Goal: Navigation & Orientation: Find specific page/section

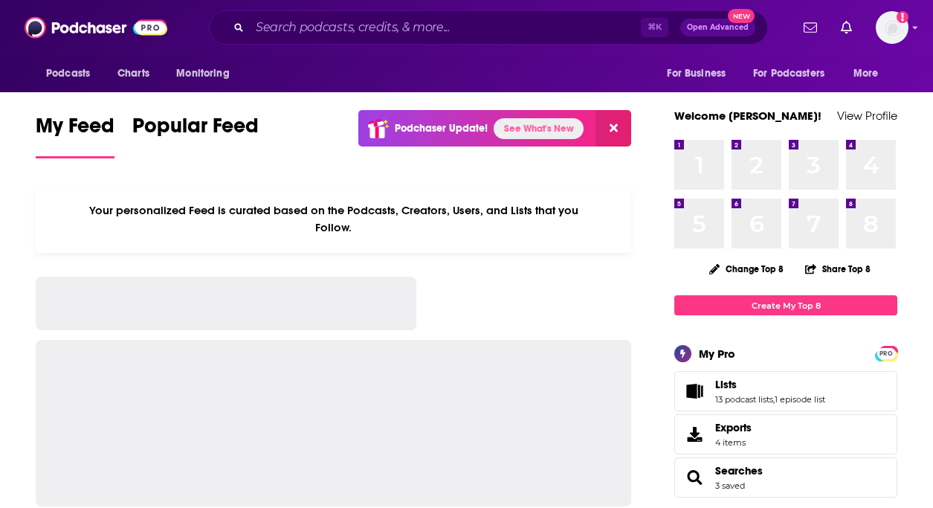
scroll to position [10, 0]
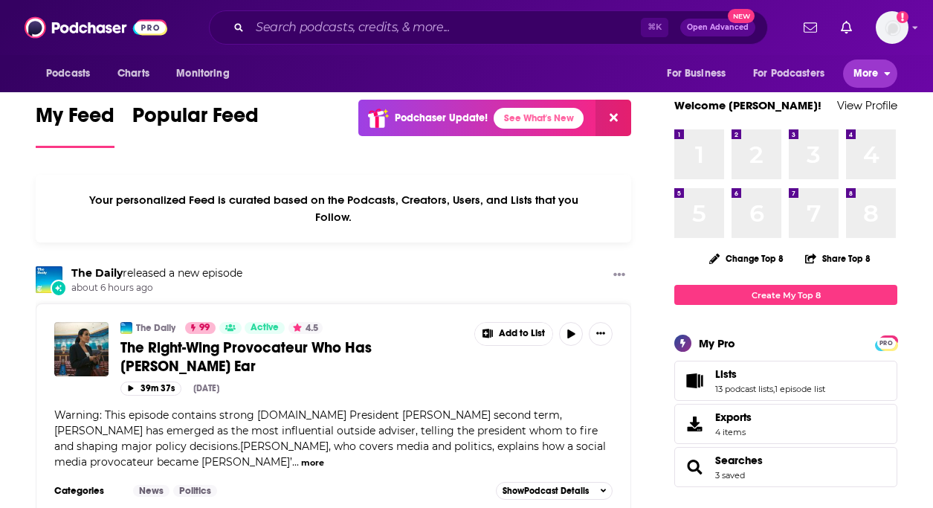
click at [857, 65] on span "More" at bounding box center [866, 73] width 25 height 21
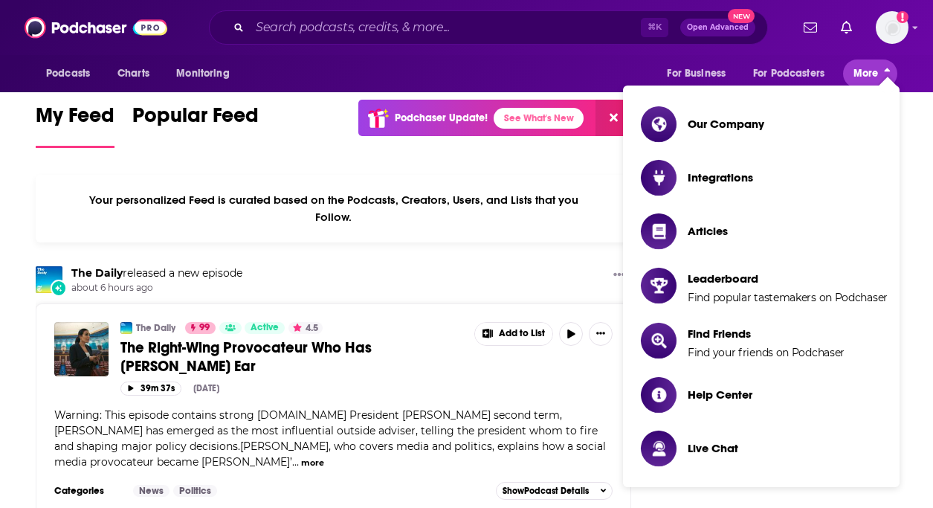
click at [856, 65] on span "More" at bounding box center [866, 73] width 25 height 21
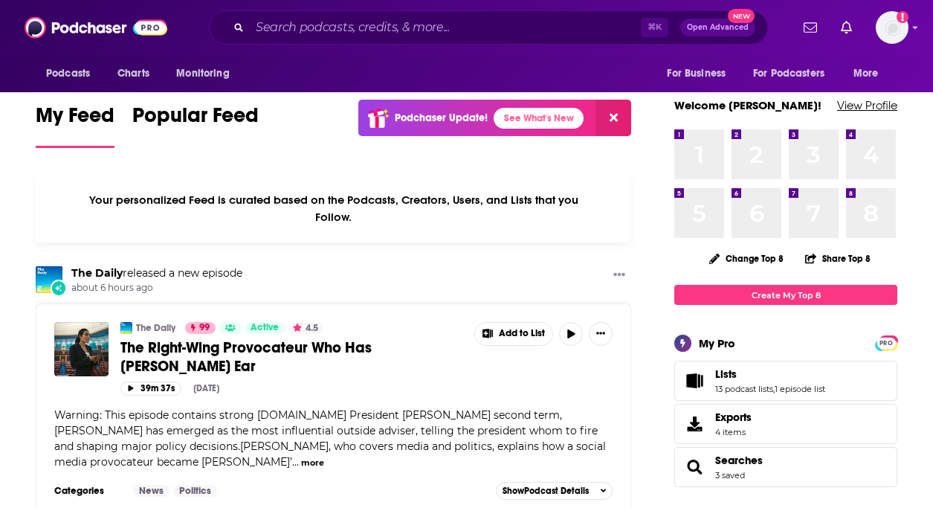
click at [867, 108] on link "View Profile" at bounding box center [867, 105] width 60 height 14
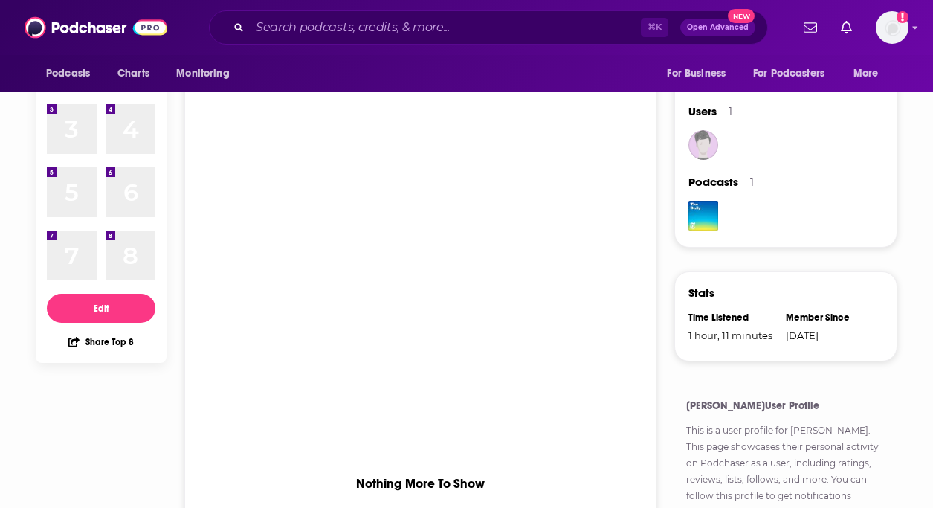
scroll to position [297, 0]
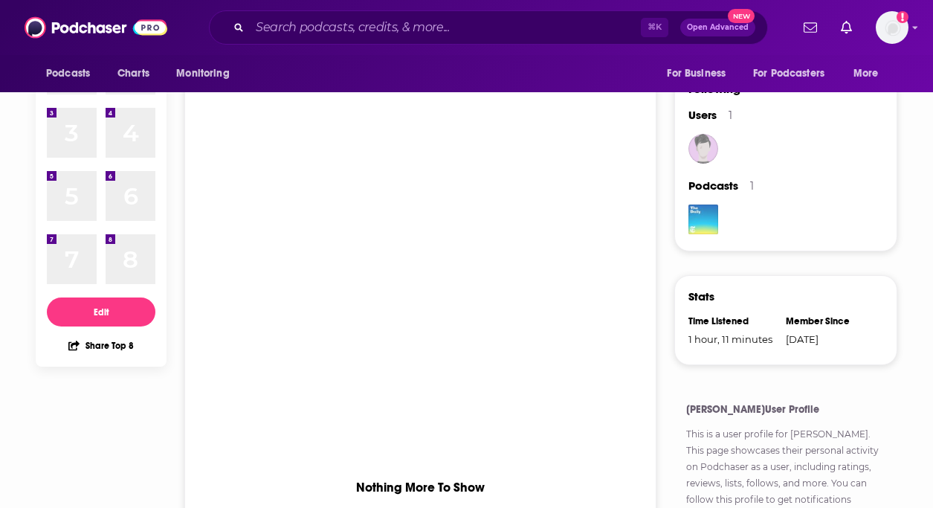
click at [707, 233] on img "The Daily" at bounding box center [703, 219] width 30 height 30
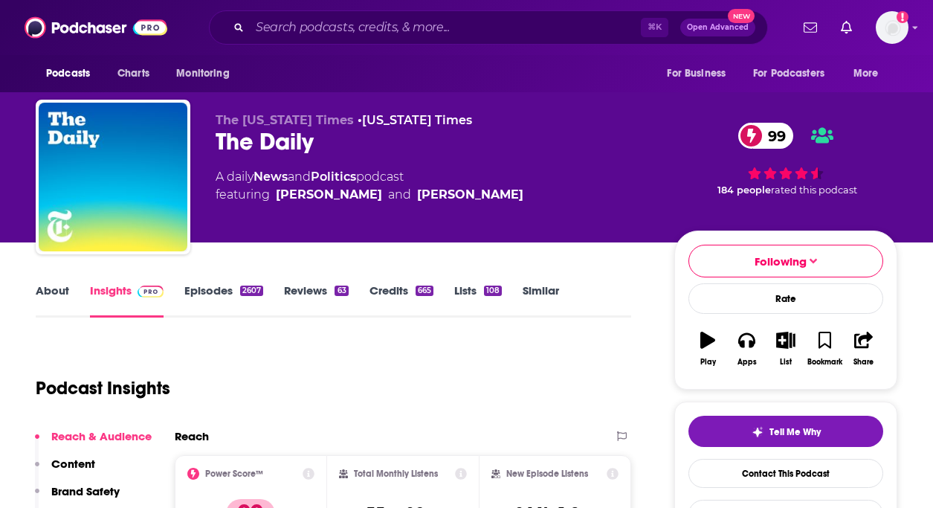
click at [47, 293] on link "About" at bounding box center [52, 300] width 33 height 34
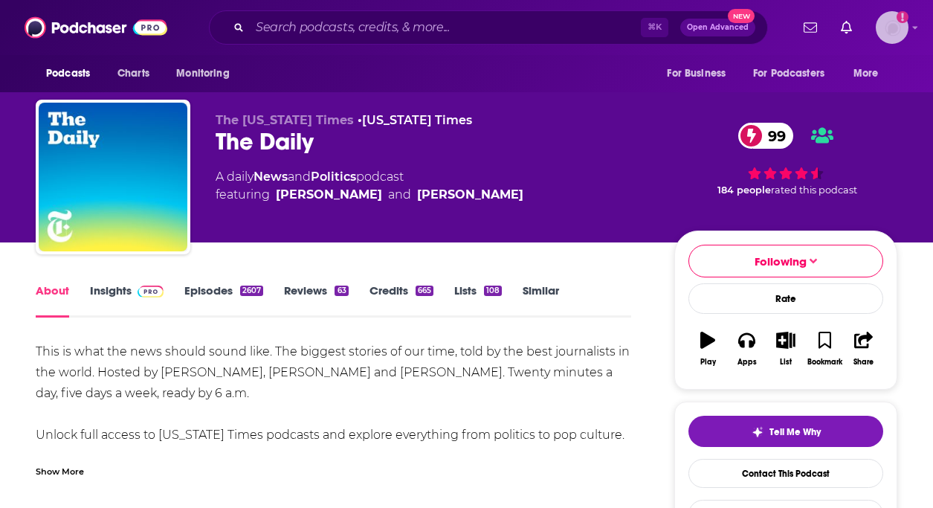
click at [899, 22] on img "Logged in as amandagibson" at bounding box center [892, 27] width 33 height 33
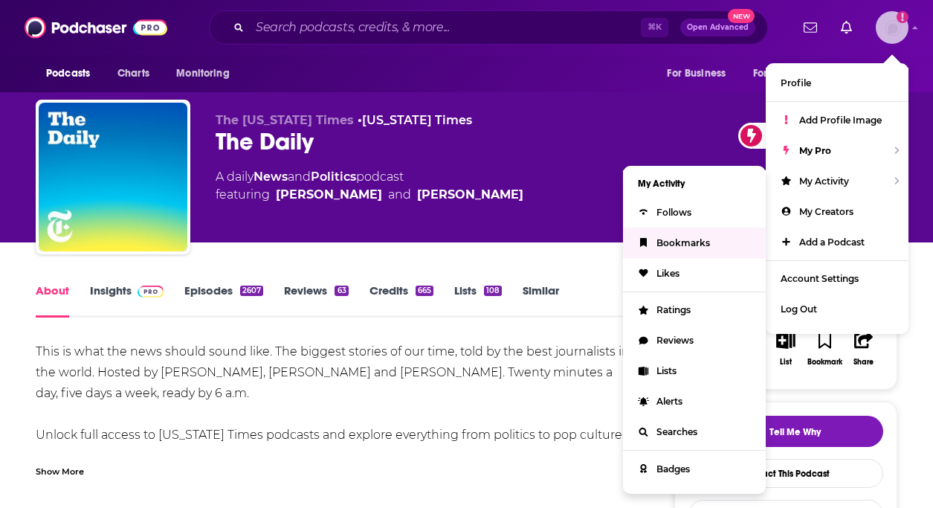
click at [689, 237] on span "Bookmarks" at bounding box center [684, 242] width 54 height 11
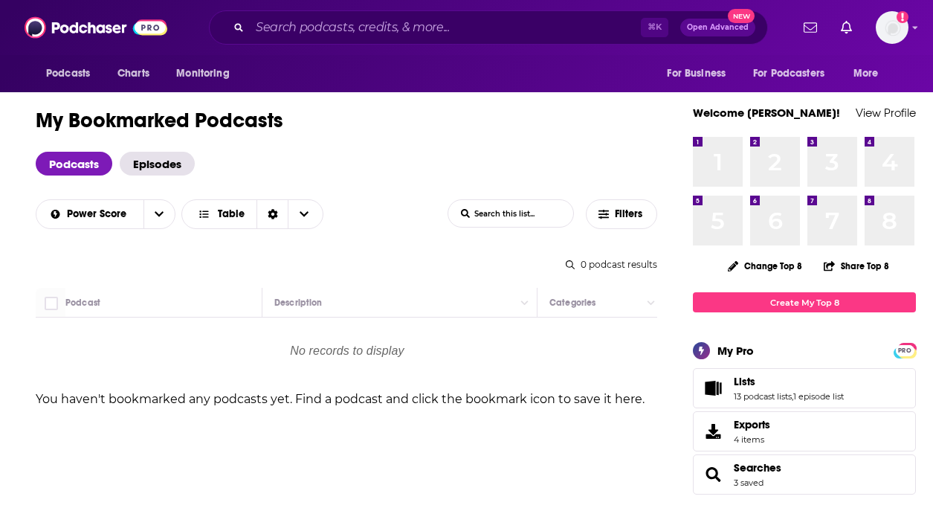
scroll to position [7, 0]
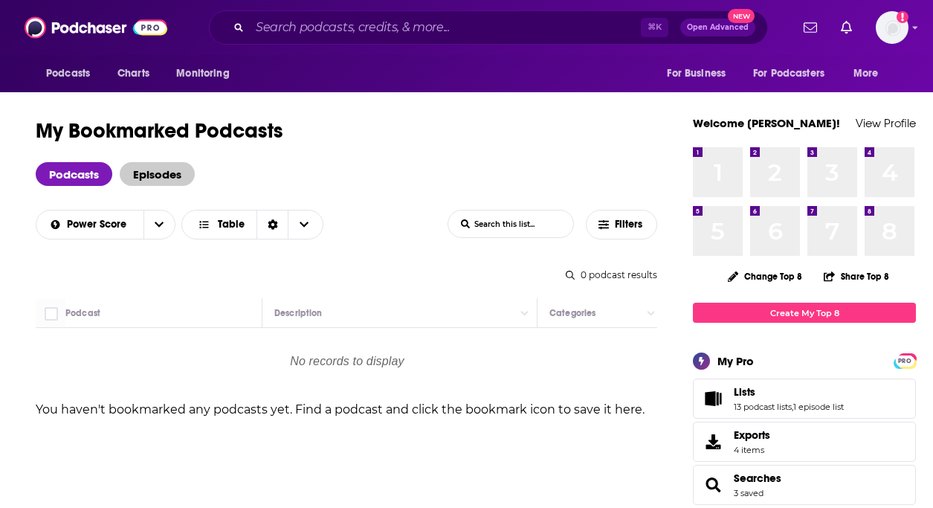
click at [147, 169] on span "Episodes" at bounding box center [157, 174] width 75 height 24
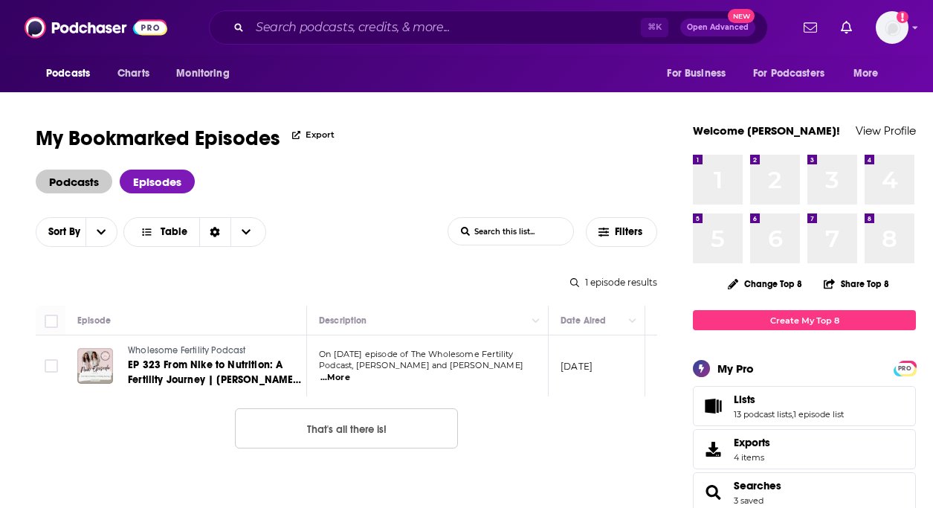
click at [80, 179] on span "Podcasts" at bounding box center [74, 182] width 77 height 24
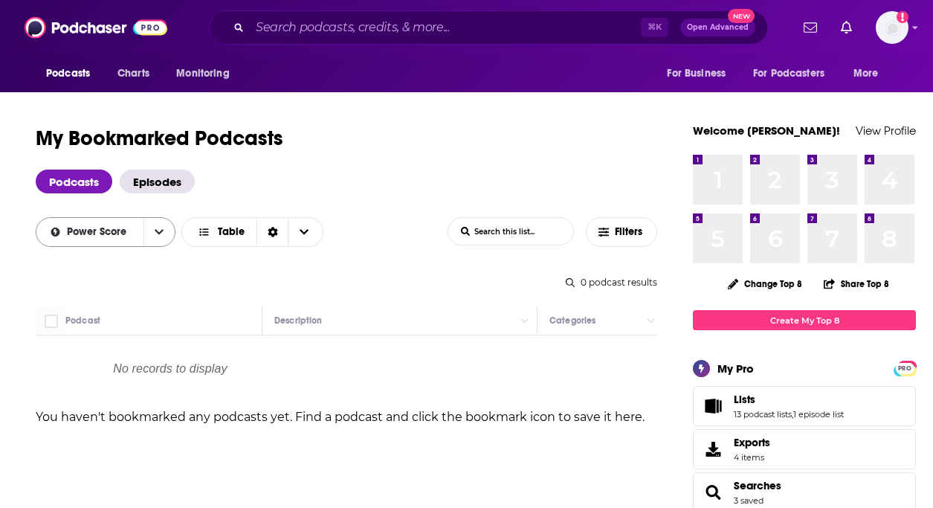
click at [125, 233] on span "Power Score" at bounding box center [99, 232] width 65 height 10
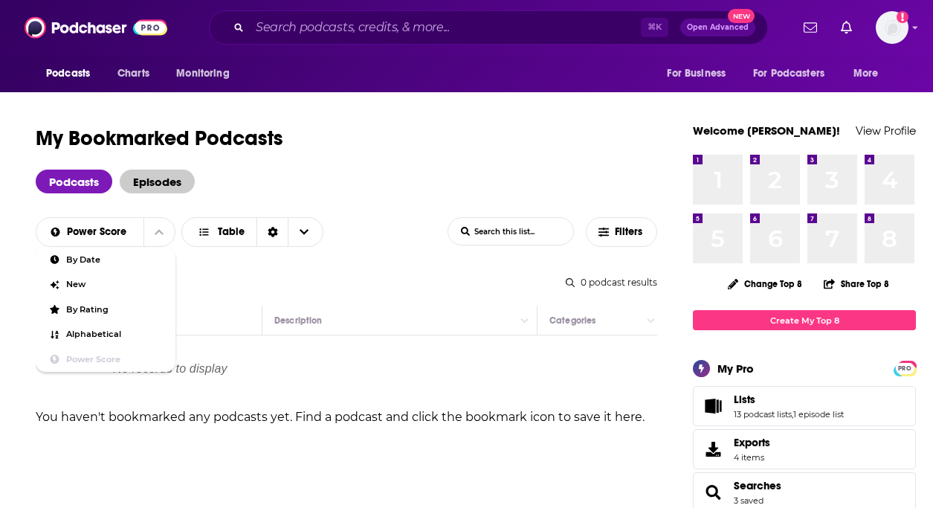
click at [152, 178] on span "Episodes" at bounding box center [157, 182] width 75 height 24
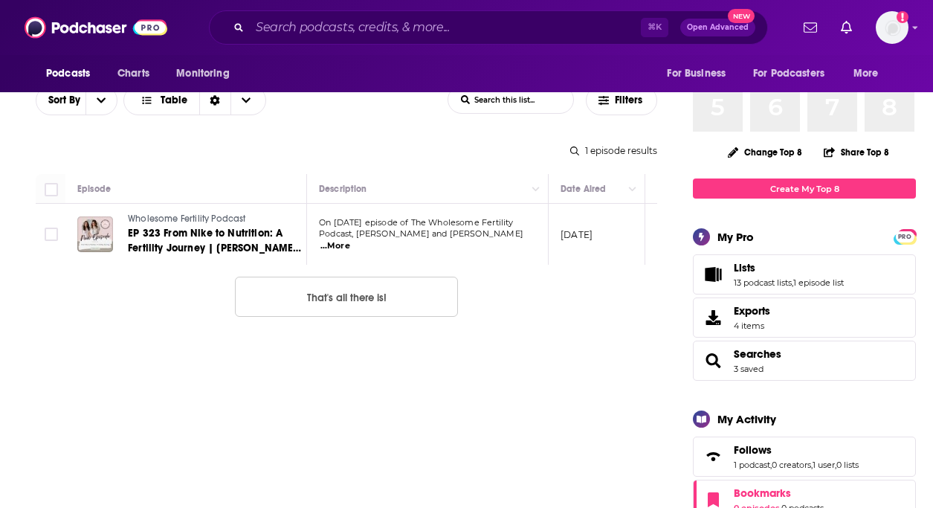
scroll to position [149, 0]
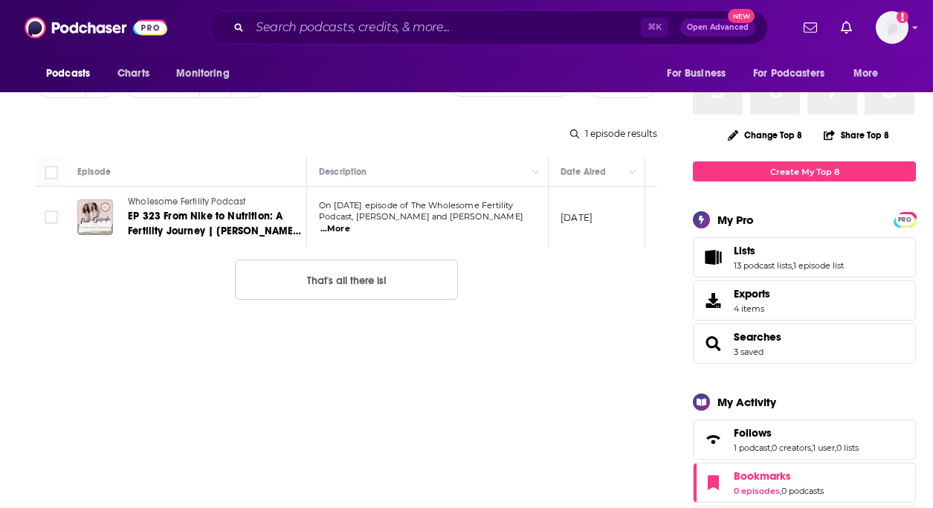
click at [764, 228] on div "PRO My Pro" at bounding box center [804, 219] width 223 height 17
click at [774, 248] on link "Lists" at bounding box center [789, 250] width 110 height 13
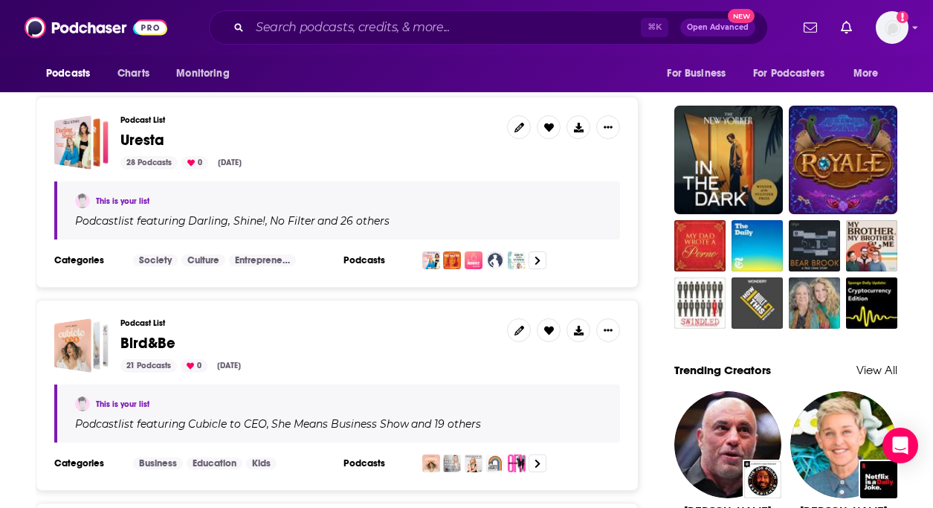
scroll to position [1058, 0]
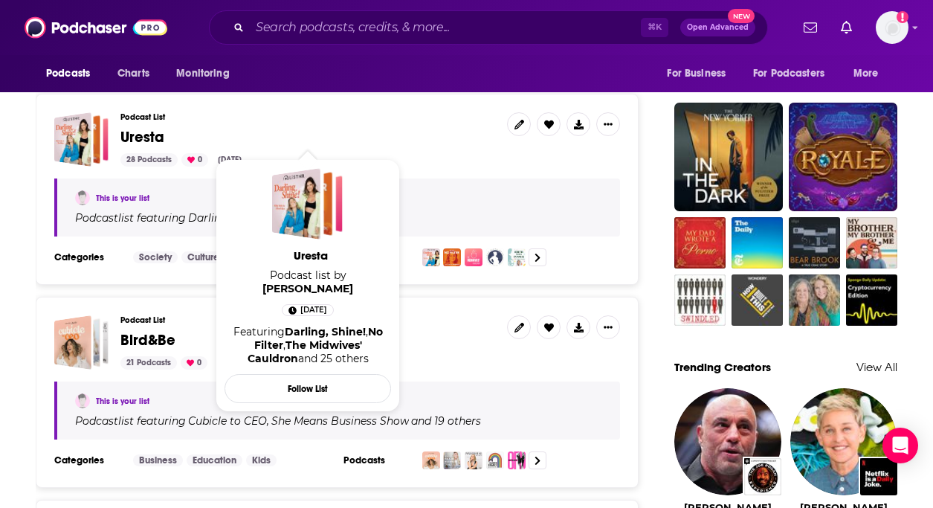
click at [126, 128] on span "Uresta" at bounding box center [142, 137] width 44 height 19
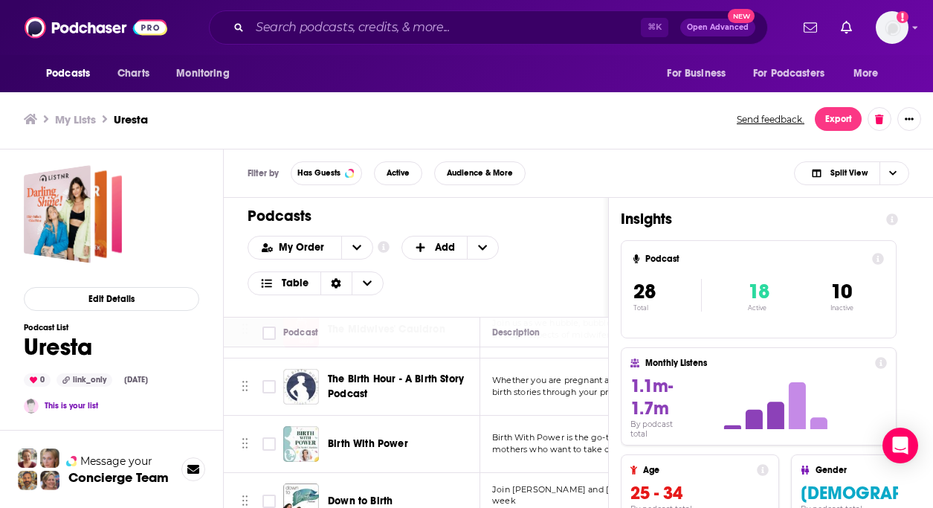
scroll to position [4, 0]
click at [523, 228] on div "Podcasts Add My Order Customize Your List Order Select the “My Order” sort and …" at bounding box center [416, 257] width 384 height 119
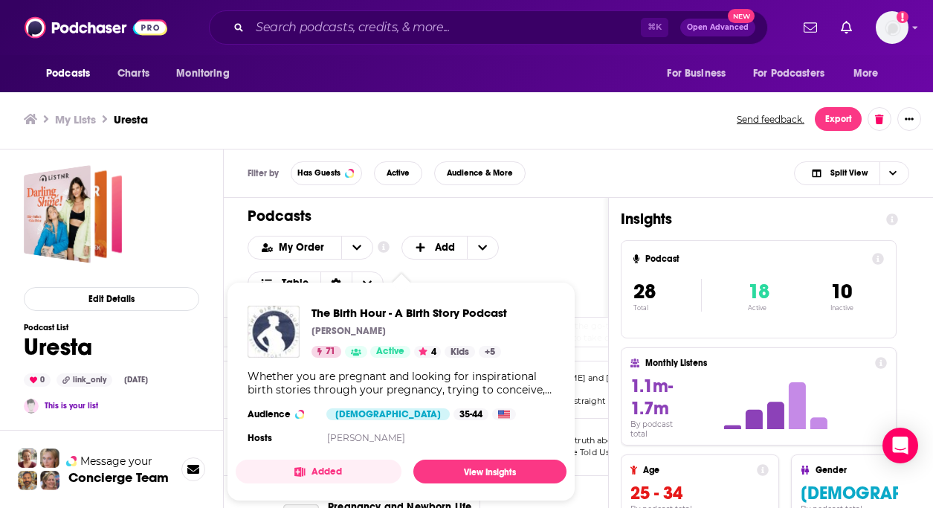
scroll to position [283, 0]
click at [527, 242] on div "My Order Customize Your List Order Select the “My Order” sort and remove all fi…" at bounding box center [416, 265] width 337 height 59
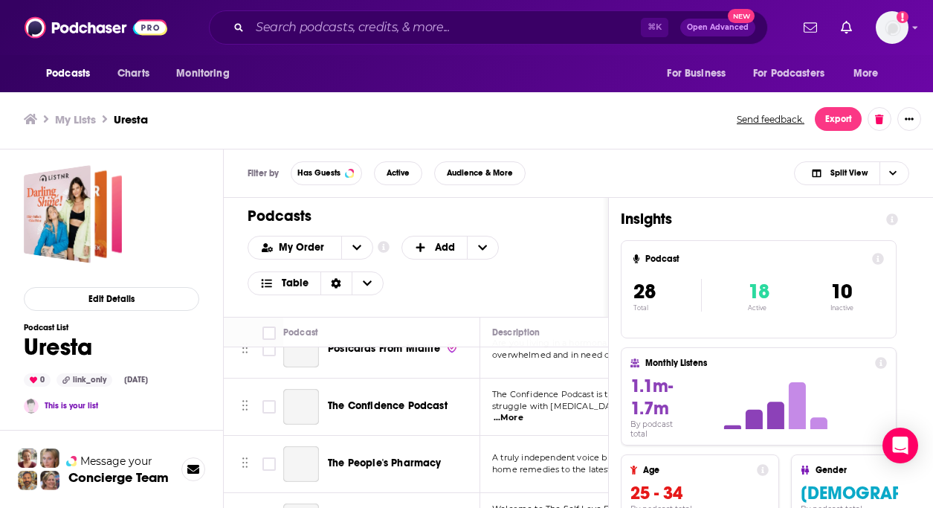
scroll to position [1530, 0]
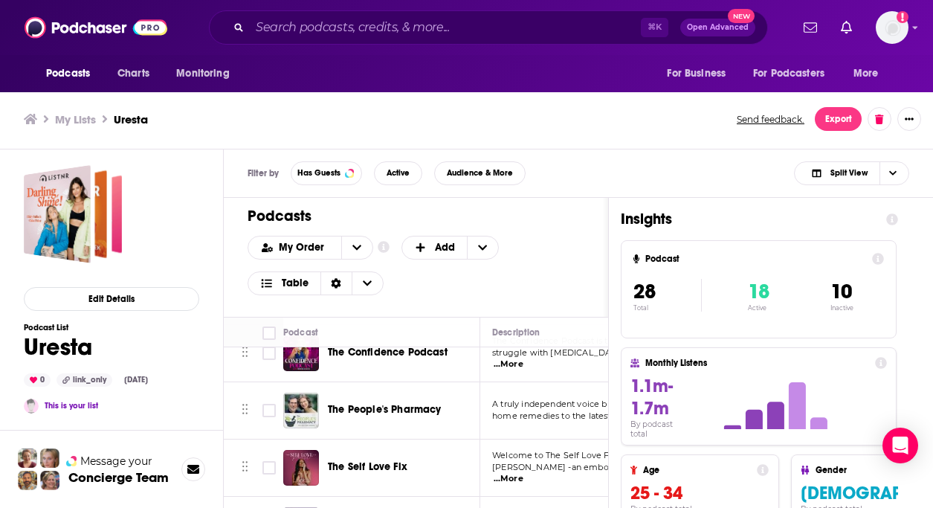
click at [532, 450] on span "Welcome to The Self Love Fix Podcast. I’m your host," at bounding box center [601, 455] width 219 height 10
click at [401, 460] on span "The Self Love Fix" at bounding box center [368, 466] width 80 height 13
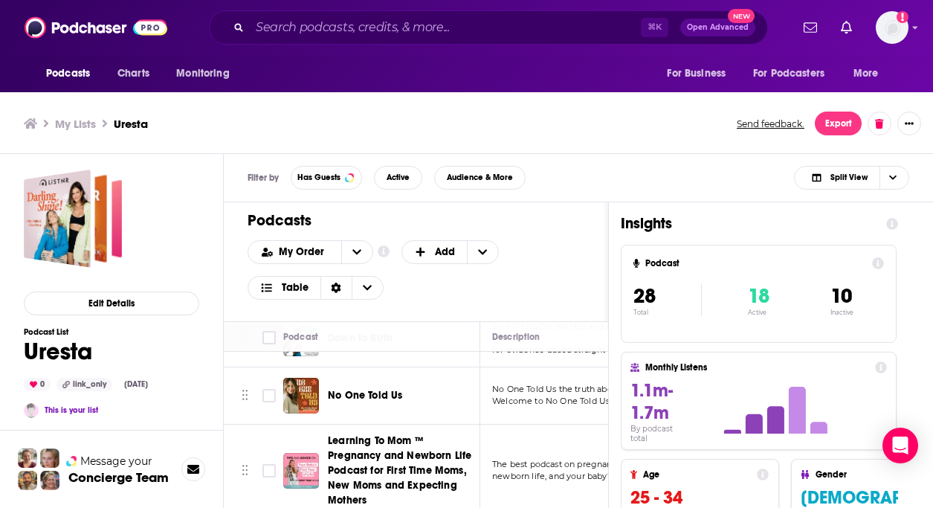
click at [375, 359] on td "Down to Birth" at bounding box center [381, 338] width 197 height 57
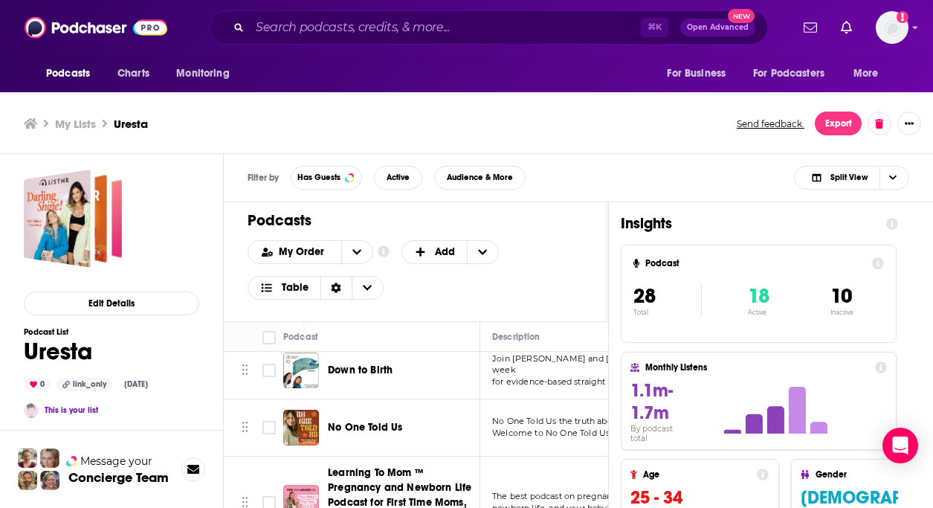
click at [419, 370] on div "Down to Birth" at bounding box center [405, 370] width 155 height 15
click at [384, 369] on span "Down to Birth" at bounding box center [360, 370] width 65 height 13
